Goal: Transaction & Acquisition: Purchase product/service

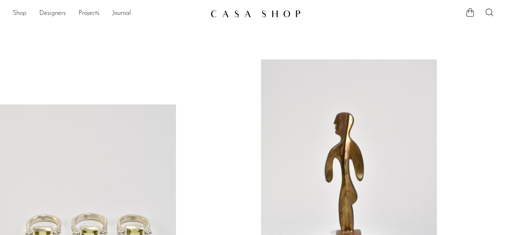
click at [21, 12] on link "Shop" at bounding box center [20, 13] width 14 height 10
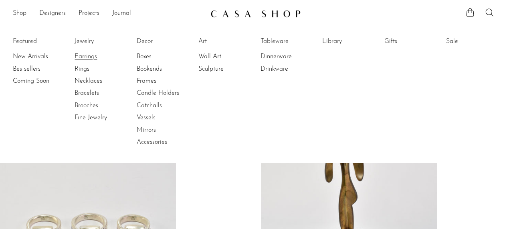
click at [89, 54] on link "Earrings" at bounding box center [105, 56] width 60 height 9
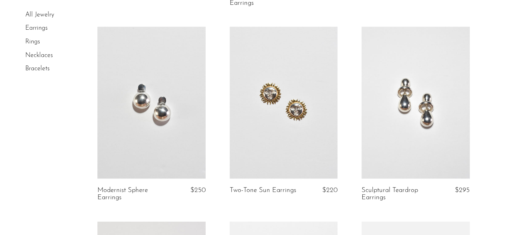
scroll to position [826, 0]
